Goal: Task Accomplishment & Management: Use online tool/utility

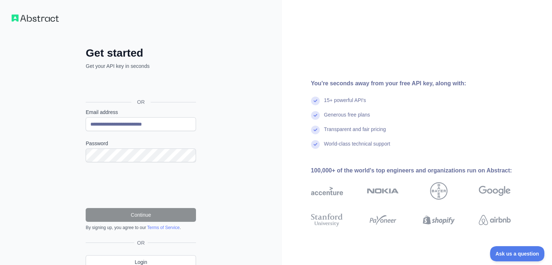
scroll to position [32, 0]
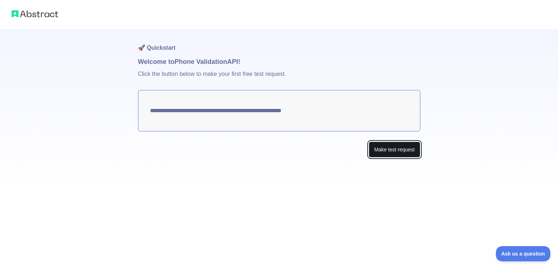
click at [372, 147] on button "Make test request" at bounding box center [394, 150] width 51 height 16
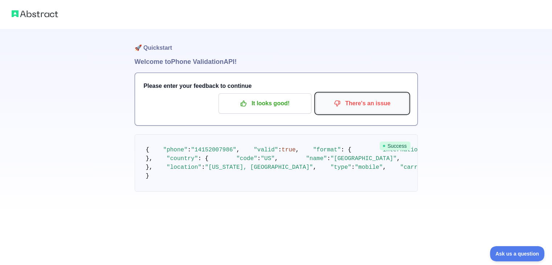
click at [342, 109] on p "There's an issue" at bounding box center [362, 103] width 82 height 12
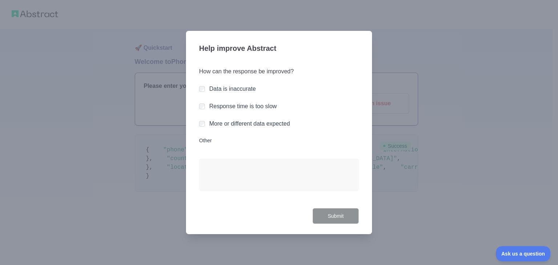
click at [347, 19] on div at bounding box center [279, 132] width 558 height 265
click at [206, 141] on label "Other" at bounding box center [279, 140] width 160 height 7
click at [206, 159] on textarea "Other" at bounding box center [279, 175] width 160 height 32
click at [375, 95] on div at bounding box center [279, 132] width 558 height 265
click at [250, 65] on div "How can the response be improved? Data is inaccurate Response time is too slow …" at bounding box center [279, 133] width 160 height 150
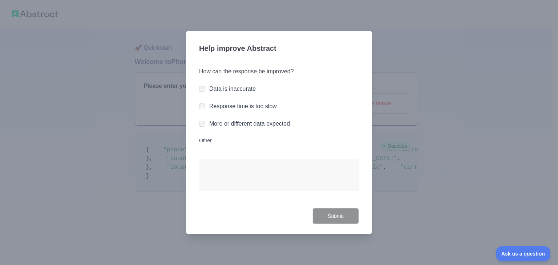
click at [243, 41] on h3 "Help improve Abstract" at bounding box center [279, 49] width 160 height 19
click at [372, 29] on div at bounding box center [279, 132] width 558 height 265
click at [189, 33] on div "Help improve Abstract How can the response be improved? Data is inaccurate Resp…" at bounding box center [279, 133] width 186 height 204
drag, startPoint x: 193, startPoint y: 220, endPoint x: 417, endPoint y: 212, distance: 223.8
click at [196, 218] on div "Help improve Abstract How can the response be improved? Data is inaccurate Resp…" at bounding box center [279, 133] width 186 height 204
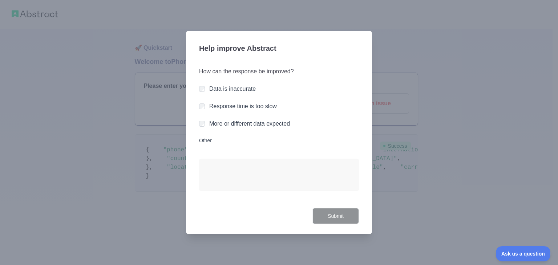
click at [427, 202] on div at bounding box center [279, 132] width 558 height 265
click at [334, 211] on button "Submit" at bounding box center [335, 216] width 46 height 16
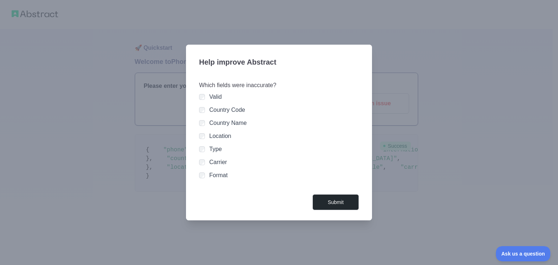
click at [206, 127] on div "Country Name" at bounding box center [279, 123] width 160 height 9
click at [203, 166] on div "Valid Country Code Country Name Location Type Carrier Format" at bounding box center [279, 136] width 160 height 87
click at [334, 199] on button "Submit" at bounding box center [335, 202] width 46 height 16
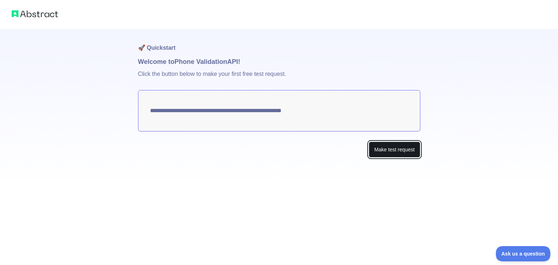
click at [402, 151] on button "Make test request" at bounding box center [394, 150] width 51 height 16
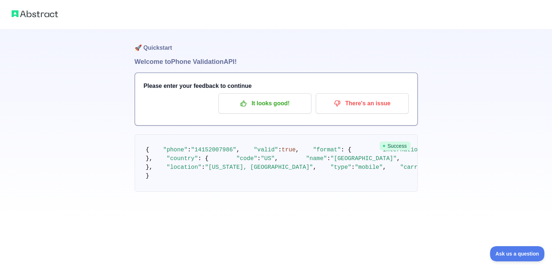
scroll to position [29, 0]
click at [225, 147] on span ""14152007986"" at bounding box center [213, 150] width 45 height 7
click at [222, 147] on span ""14152007986"" at bounding box center [213, 150] width 45 height 7
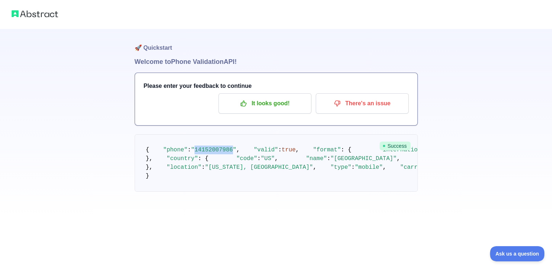
click at [222, 147] on span ""14152007986"" at bounding box center [213, 150] width 45 height 7
click at [224, 147] on span ""14152007986"" at bounding box center [213, 150] width 45 height 7
click at [501, 247] on button "Ask us a question" at bounding box center [514, 252] width 54 height 15
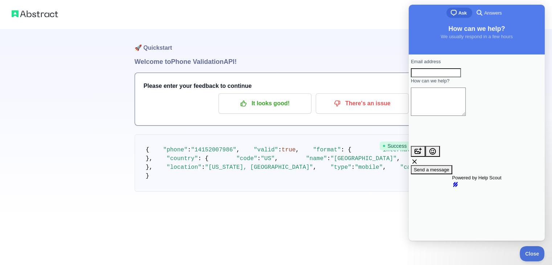
click at [461, 74] on input "Email address" at bounding box center [436, 72] width 50 height 9
click at [439, 116] on textarea "How can we help?" at bounding box center [438, 102] width 55 height 28
click at [388, 169] on pre "{ "phone" : "[PHONE_NUMBER]" , "valid" : true , "format" : { "international" : …" at bounding box center [276, 162] width 283 height 57
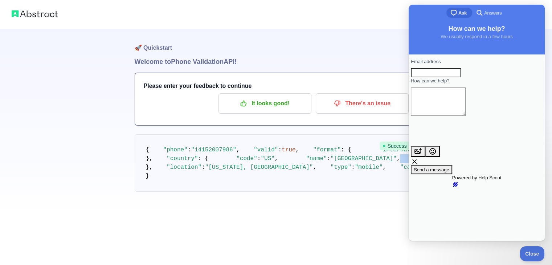
click at [388, 169] on pre "{ "phone" : "[PHONE_NUMBER]" , "valid" : true , "format" : { "international" : …" at bounding box center [276, 162] width 283 height 57
click at [386, 17] on div at bounding box center [276, 14] width 552 height 29
click at [346, 154] on pre "{ "phone" : "[PHONE_NUMBER]" , "valid" : true , "format" : { "international" : …" at bounding box center [276, 162] width 283 height 57
click at [361, 55] on h1 "🚀 Quickstart" at bounding box center [276, 43] width 283 height 28
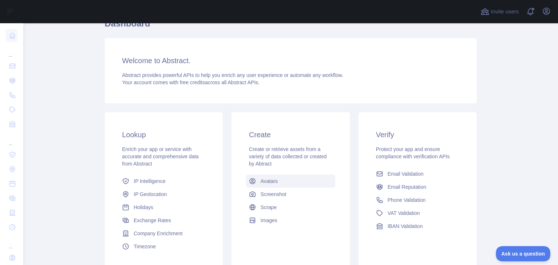
click at [280, 181] on link "Avatars" at bounding box center [290, 181] width 89 height 13
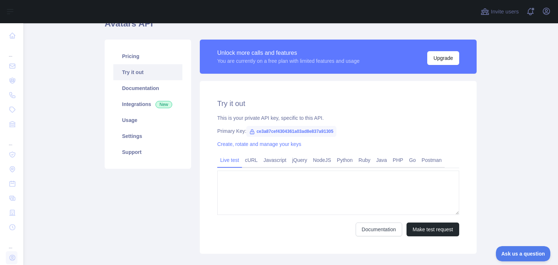
type textarea "**********"
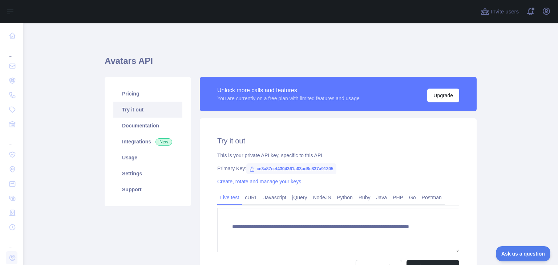
scroll to position [80, 0]
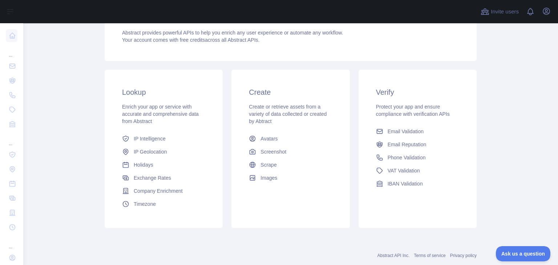
scroll to position [81, 0]
click at [270, 135] on span "Avatars" at bounding box center [268, 137] width 17 height 7
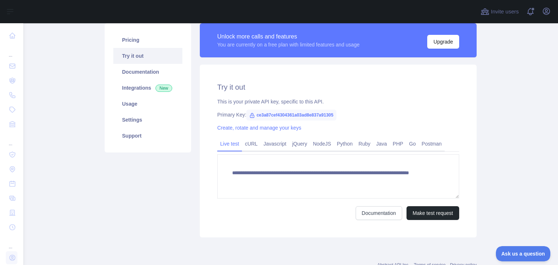
scroll to position [55, 0]
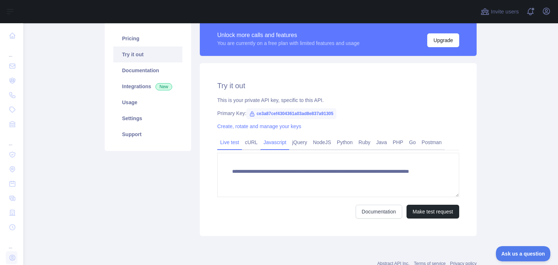
click at [271, 143] on link "Javascript" at bounding box center [274, 143] width 29 height 12
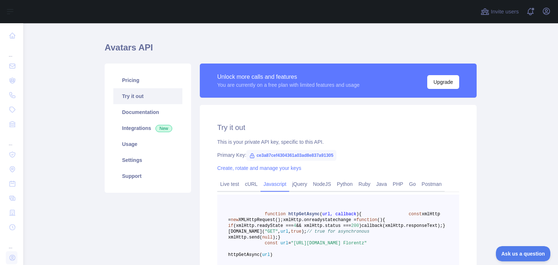
scroll to position [15, 0]
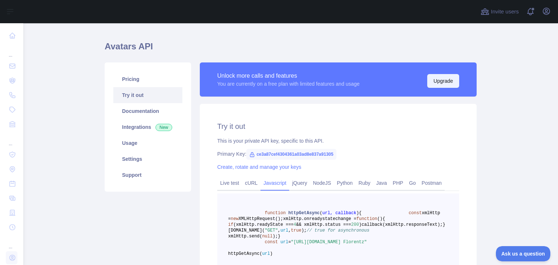
click at [443, 77] on button "Upgrade" at bounding box center [443, 81] width 32 height 14
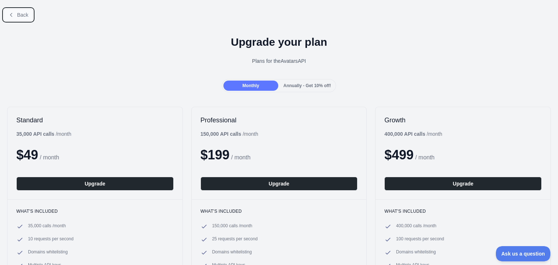
click at [13, 13] on icon at bounding box center [11, 15] width 6 height 6
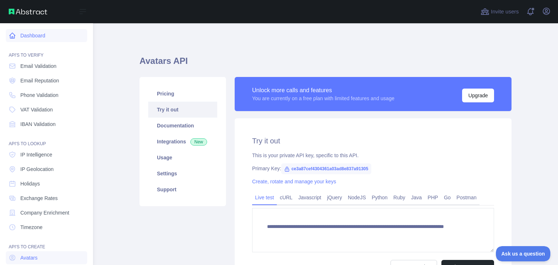
click at [44, 34] on link "Dashboard" at bounding box center [46, 35] width 81 height 13
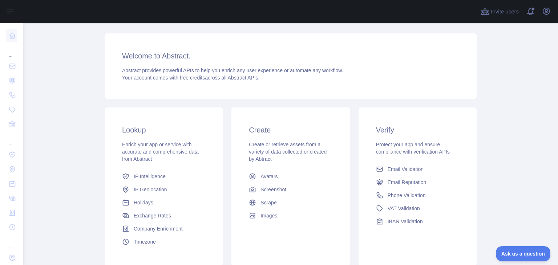
scroll to position [60, 0]
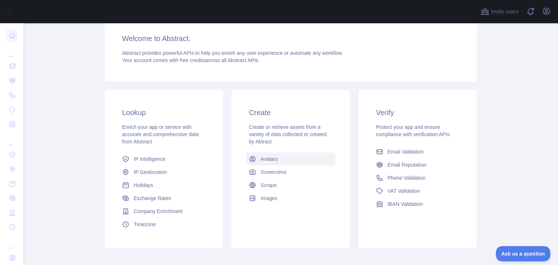
click at [277, 162] on link "Avatars" at bounding box center [290, 159] width 89 height 13
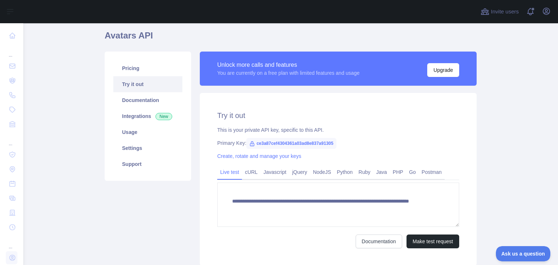
scroll to position [25, 0]
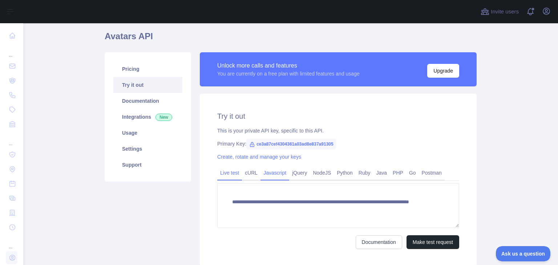
click at [276, 178] on link "Javascript" at bounding box center [274, 173] width 29 height 12
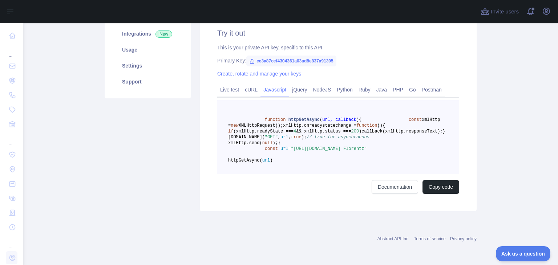
scroll to position [143, 0]
click at [430, 186] on button "Copy code" at bounding box center [440, 187] width 37 height 14
click at [409, 187] on link "Documentation" at bounding box center [403, 187] width 46 height 14
click at [442, 189] on button "Copied" at bounding box center [445, 187] width 28 height 14
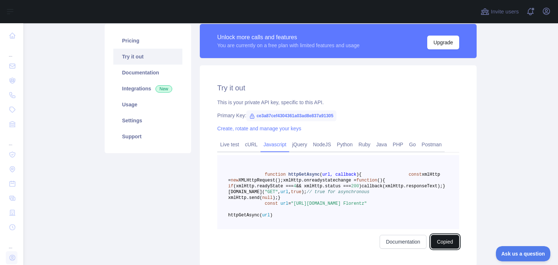
scroll to position [53, 0]
click at [251, 129] on link "Create, rotate and manage your keys" at bounding box center [259, 128] width 84 height 6
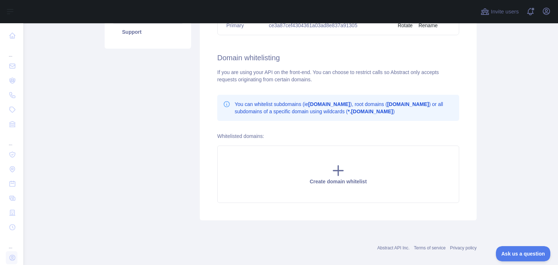
scroll to position [158, 0]
click at [338, 172] on icon at bounding box center [338, 170] width 15 height 15
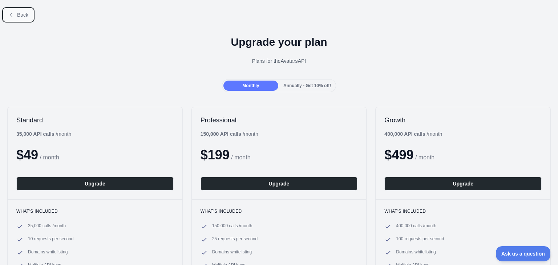
click at [24, 13] on span "Back" at bounding box center [22, 15] width 11 height 6
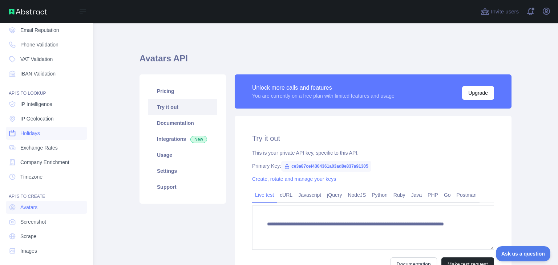
scroll to position [54, 0]
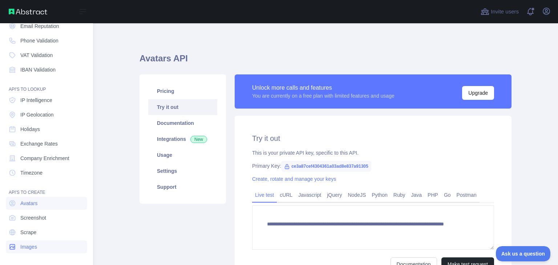
click at [45, 246] on link "Images" at bounding box center [46, 246] width 81 height 13
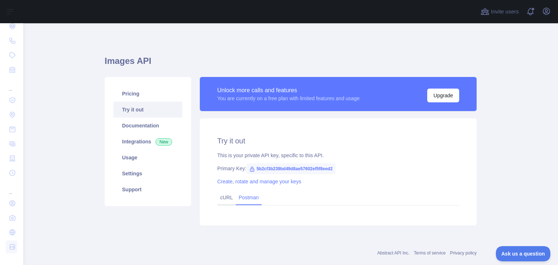
click at [251, 196] on link "Postman" at bounding box center [249, 198] width 26 height 12
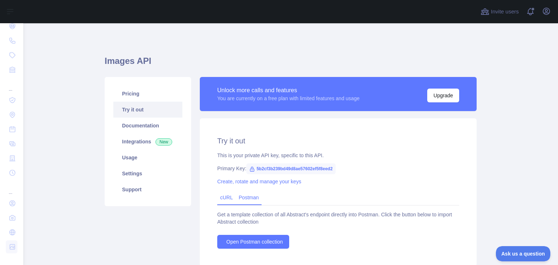
click at [227, 200] on link "cURL" at bounding box center [226, 198] width 13 height 6
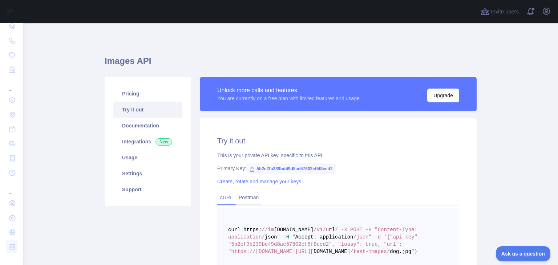
scroll to position [92, 0]
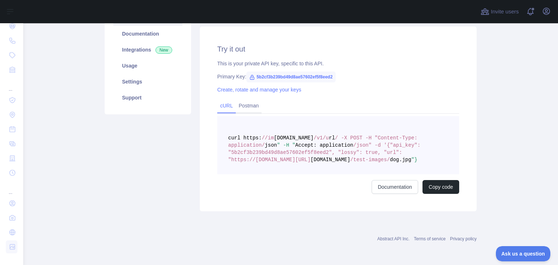
drag, startPoint x: 275, startPoint y: 138, endPoint x: 447, endPoint y: 159, distance: 174.2
click at [447, 159] on pre "curl https: //im ages.abstractapi.com /v1/u rl / -X POST -H "Content-Type: appl…" at bounding box center [338, 145] width 242 height 58
copy span "curl https: //im ages.abstractapi.com /v1/u rl / -X POST -H "Content-Type: appl…"
click at [247, 104] on link "Postman" at bounding box center [249, 106] width 26 height 12
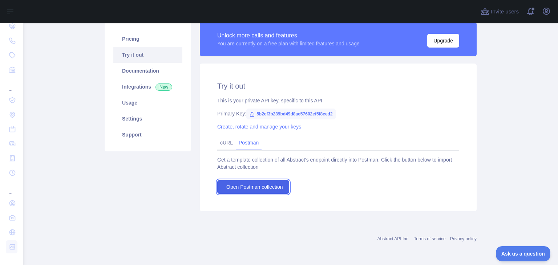
click at [252, 190] on span "Open Postman collection" at bounding box center [254, 186] width 57 height 7
